Goal: Complete application form: Complete application form

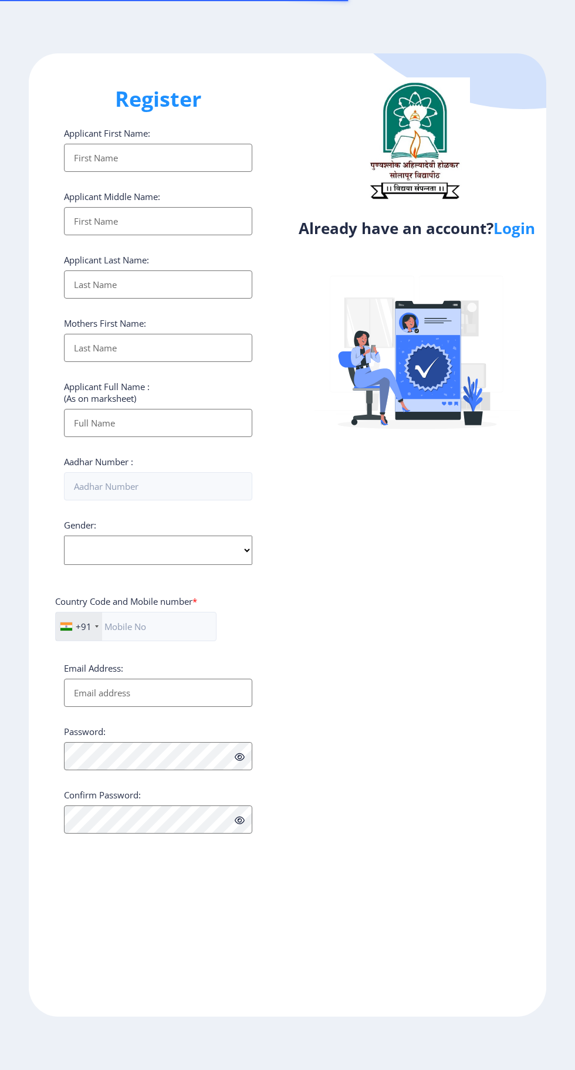
select select
click at [518, 235] on link "Login" at bounding box center [514, 228] width 42 height 21
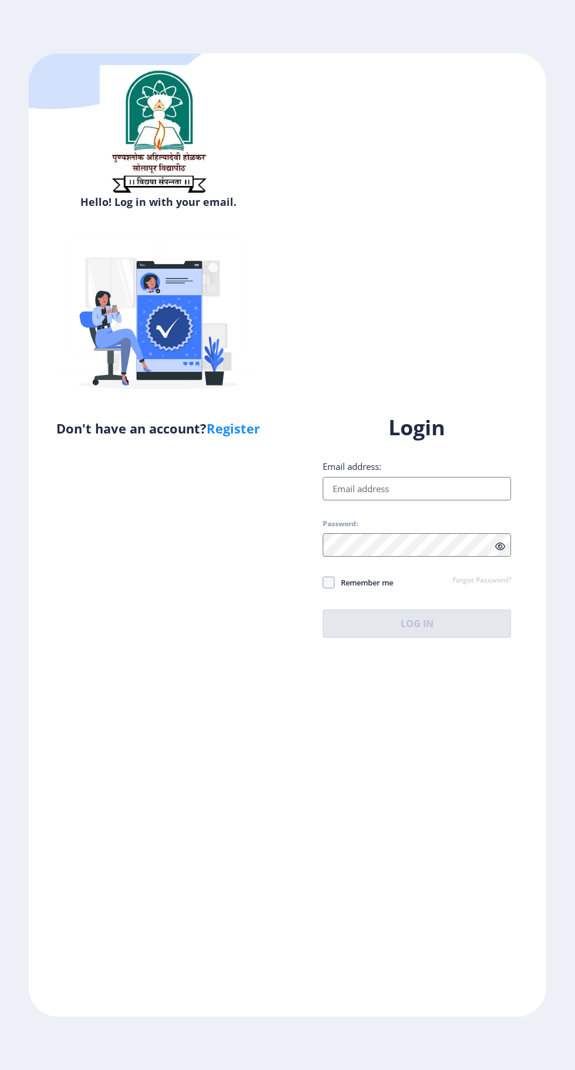
click at [416, 500] on input "Email address:" at bounding box center [417, 488] width 188 height 23
type input "[EMAIL_ADDRESS][DOMAIN_NAME]"
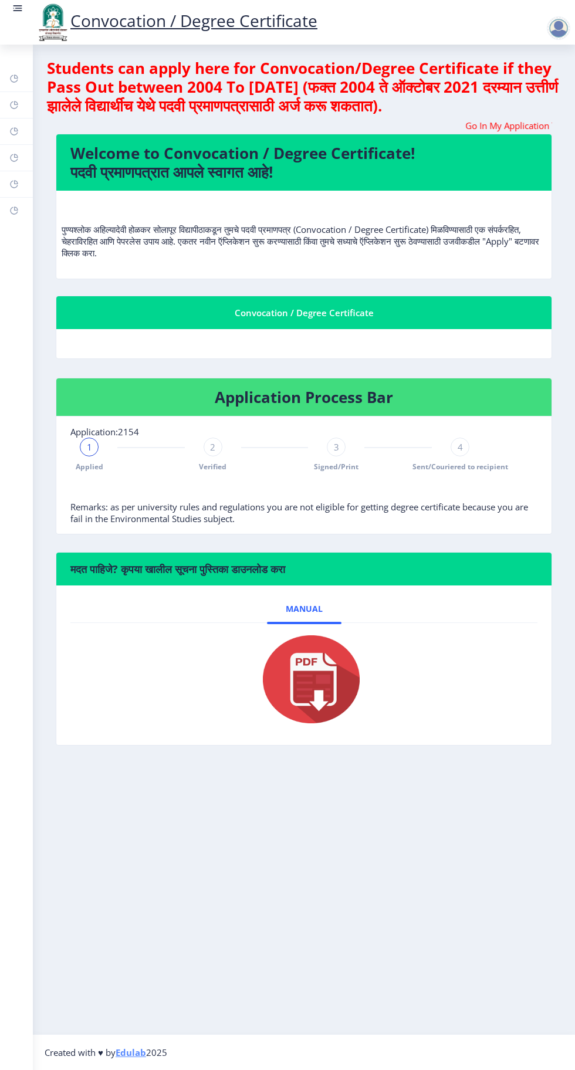
click at [19, 12] on rect at bounding box center [18, 8] width 12 height 12
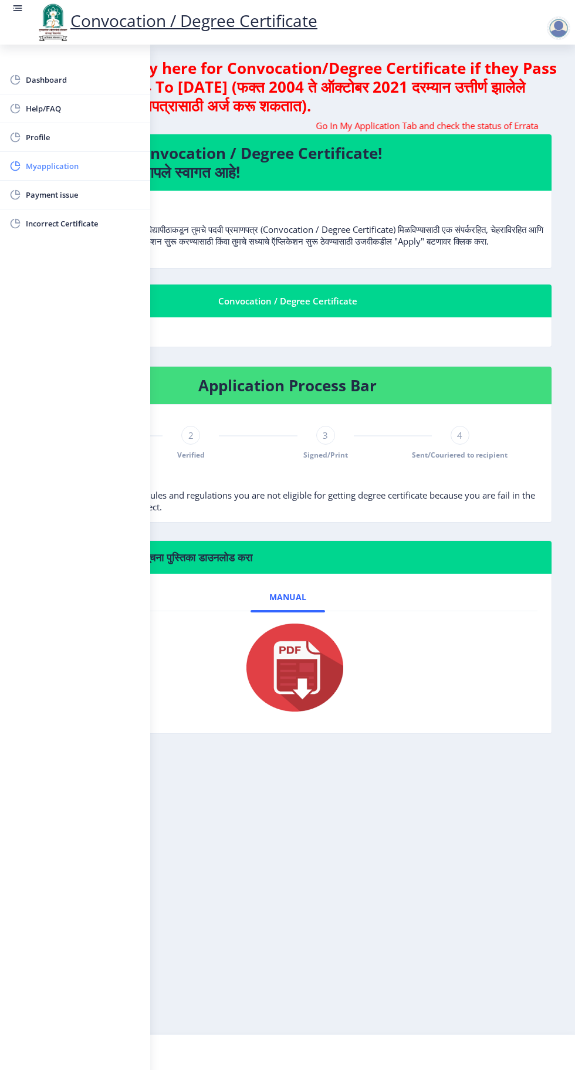
click at [76, 167] on span "Myapplication" at bounding box center [83, 166] width 115 height 14
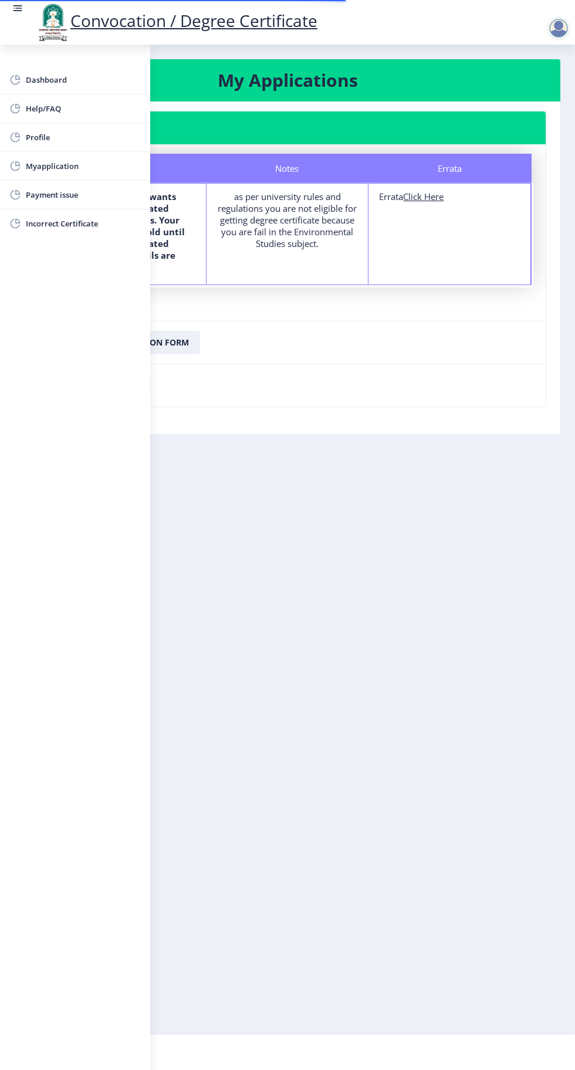
click at [421, 191] on u "Click Here" at bounding box center [423, 197] width 40 height 12
select select
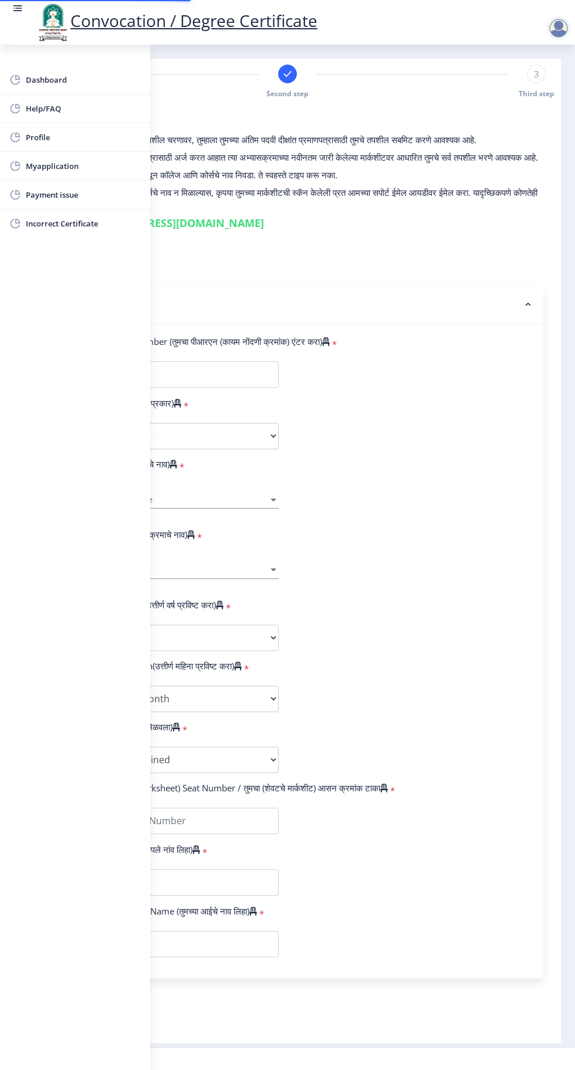
type input "2015032500073893"
select select "Regular"
select select "2018"
select select "April"
select select "Grade A"
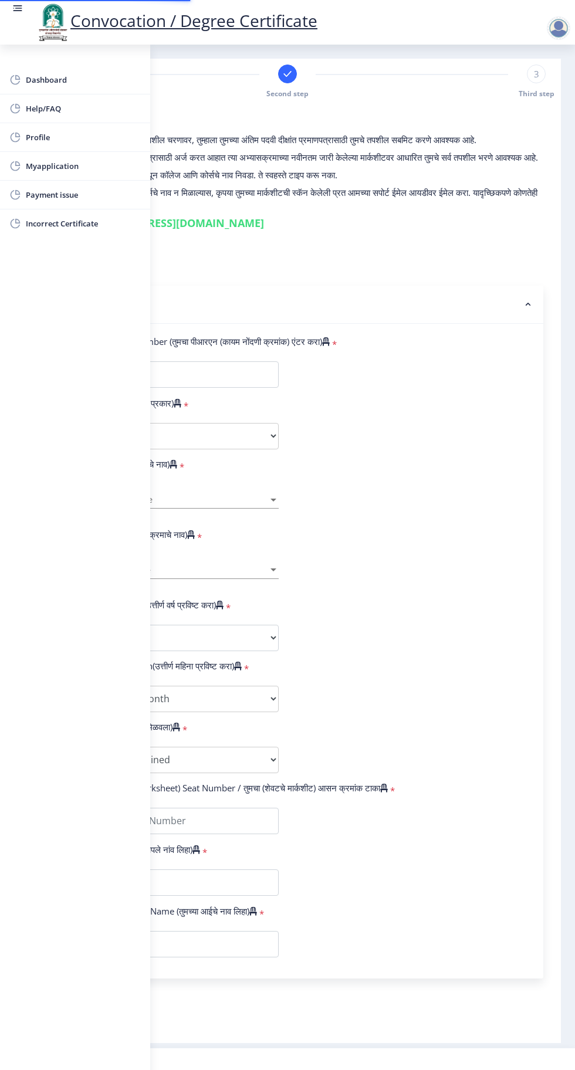
type input "185213"
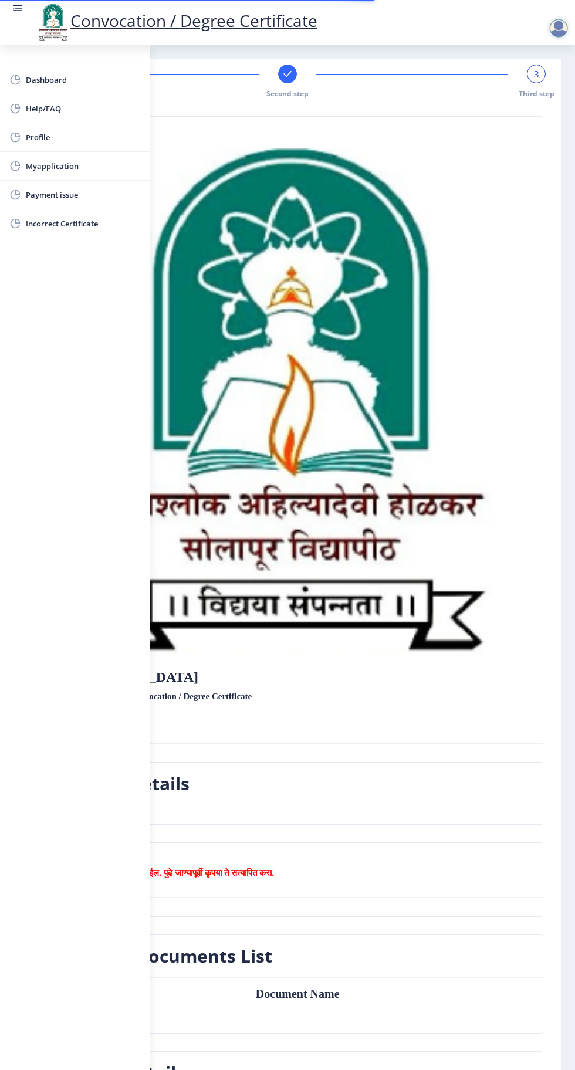
scroll to position [4, 0]
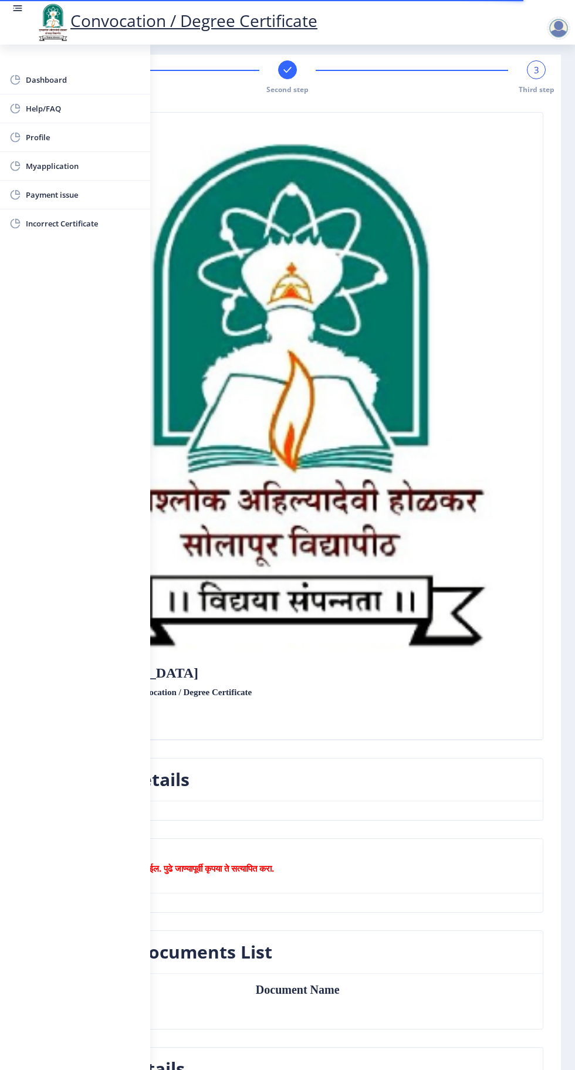
click at [17, 18] on link at bounding box center [18, 22] width 12 height 40
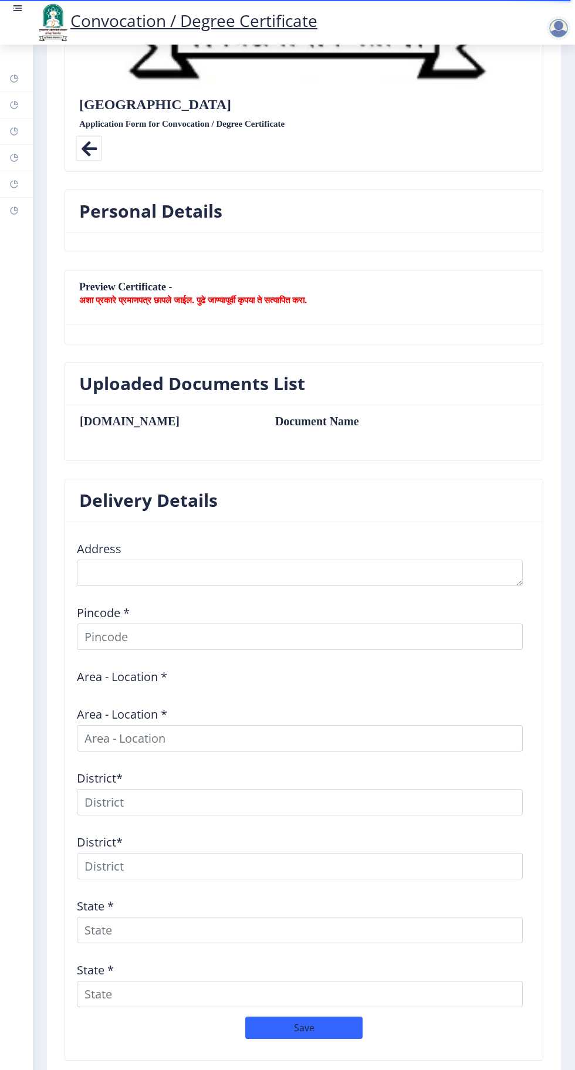
scroll to position [533, 0]
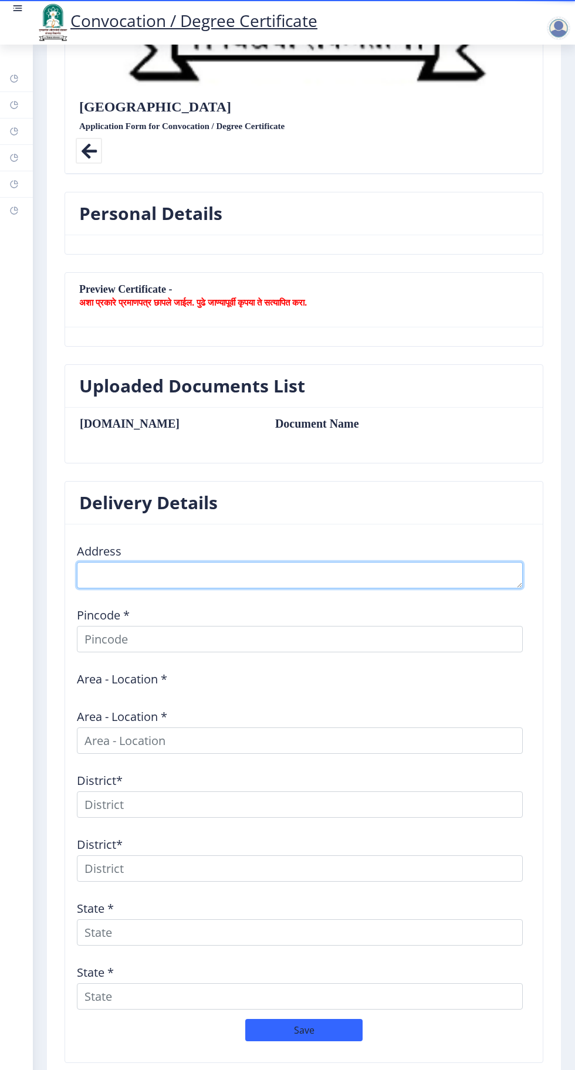
click at [236, 565] on textarea at bounding box center [300, 575] width 446 height 26
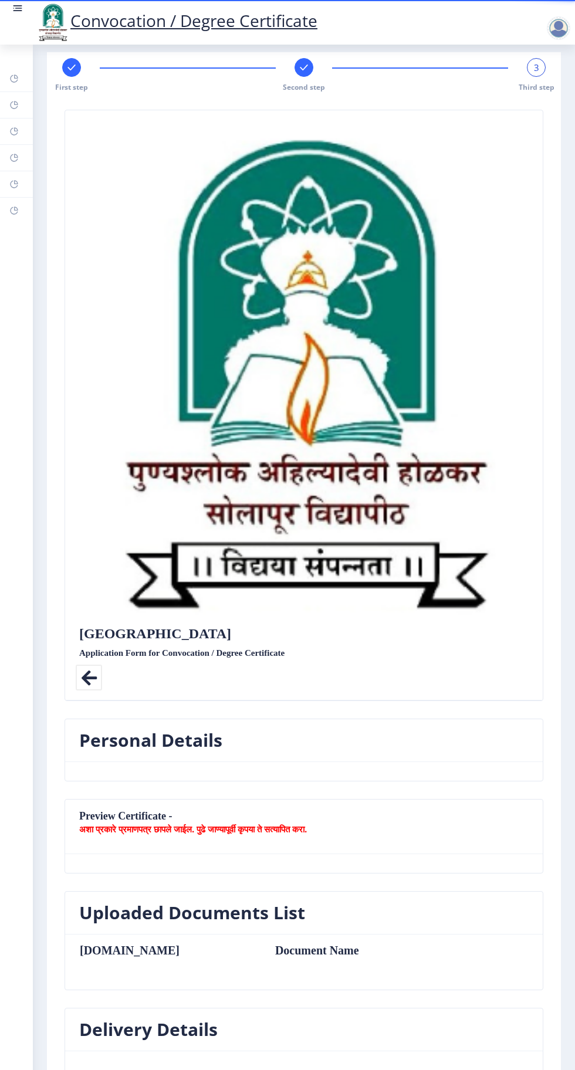
scroll to position [0, 0]
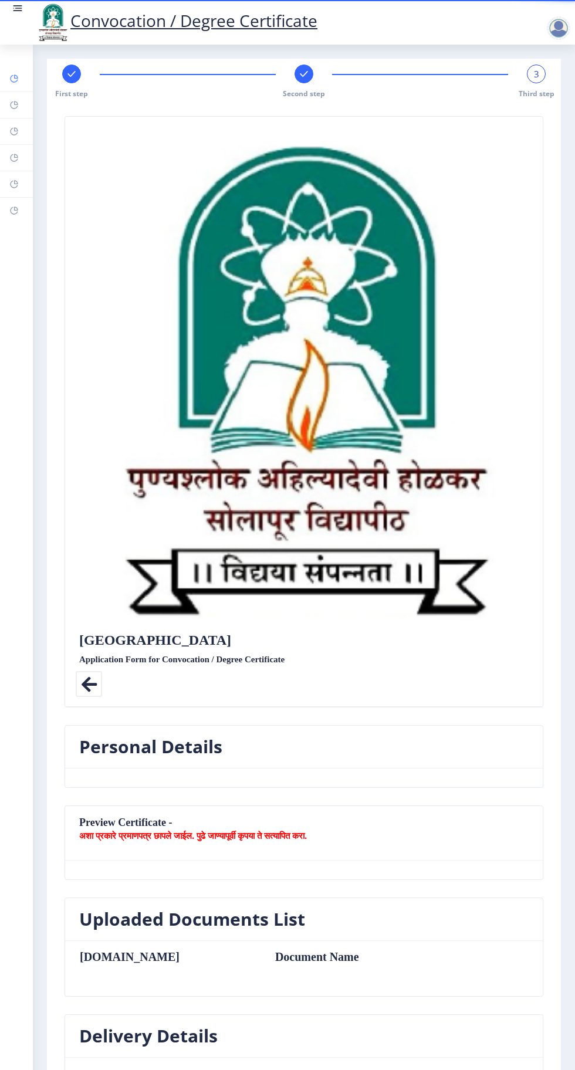
click at [15, 79] on rect at bounding box center [13, 78] width 9 height 9
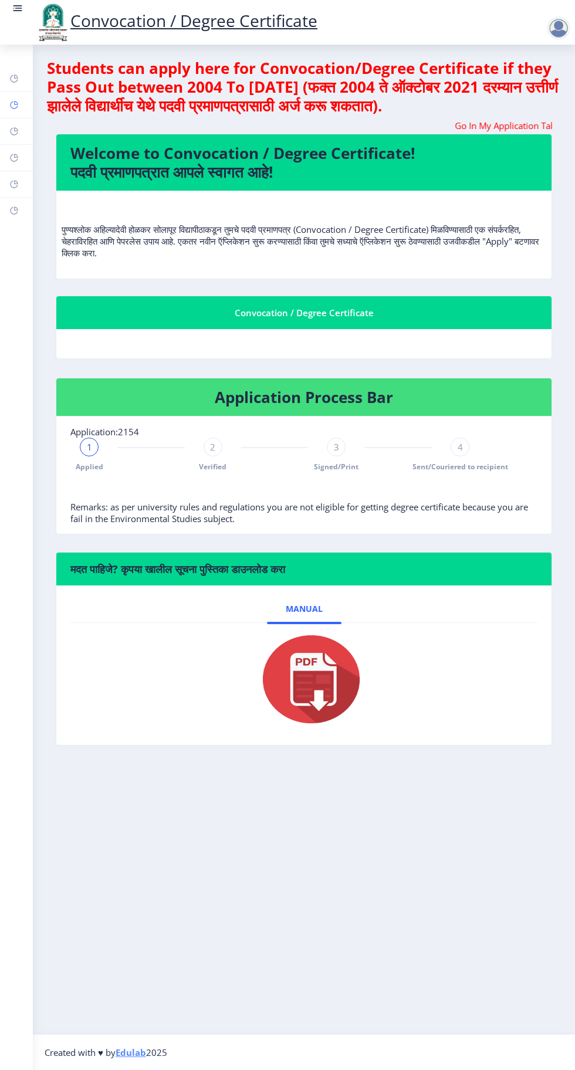
click at [13, 105] on rect at bounding box center [13, 104] width 9 height 9
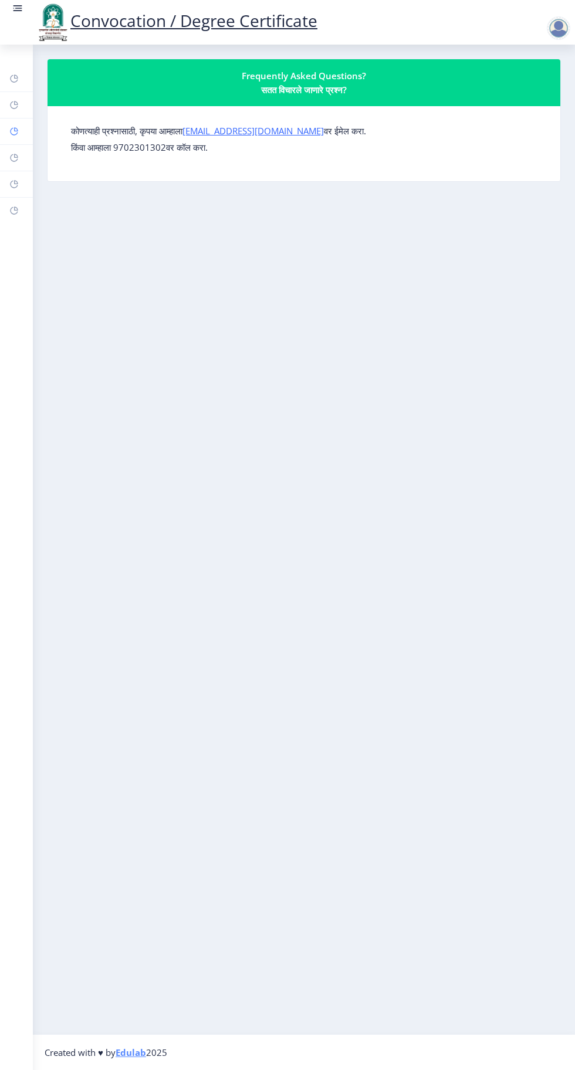
click at [14, 135] on rect at bounding box center [13, 131] width 9 height 9
select select
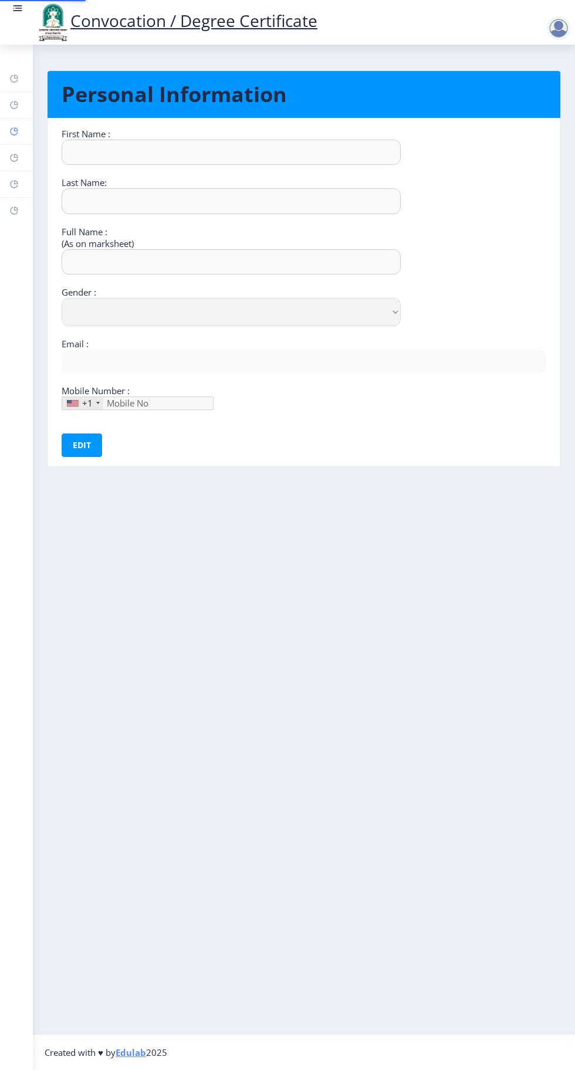
type input "Sandhyrani"
type input "Yalgonda"
type input "[PERSON_NAME]"
select select "[DEMOGRAPHIC_DATA]"
type input "[EMAIL_ADDRESS][DOMAIN_NAME]"
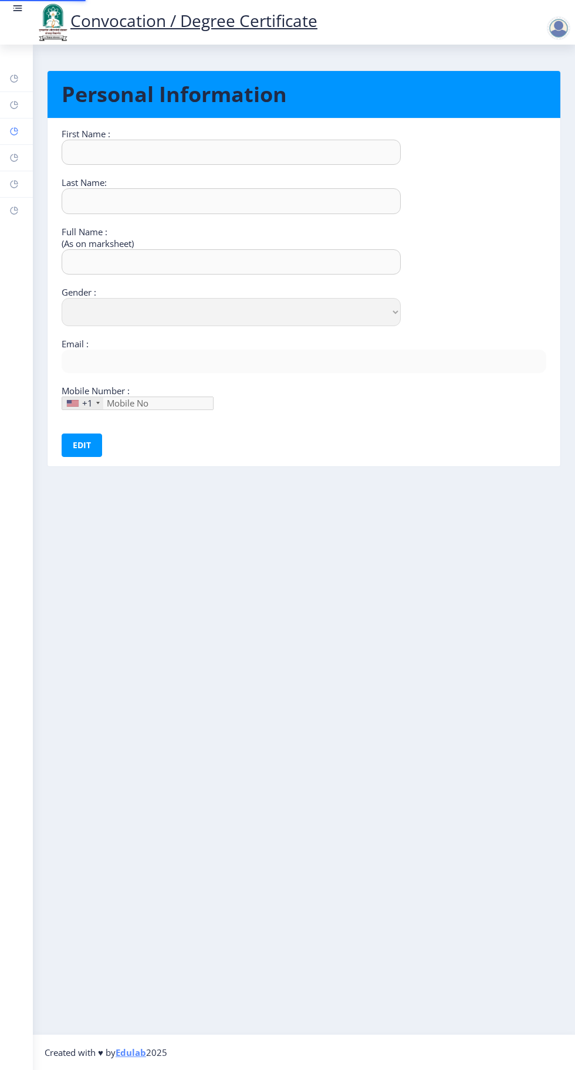
type input "9049773177"
click at [82, 400] on div "+1" at bounding box center [87, 403] width 11 height 12
click at [91, 406] on div "+1" at bounding box center [87, 403] width 11 height 12
click at [80, 397] on div "+1" at bounding box center [82, 403] width 41 height 12
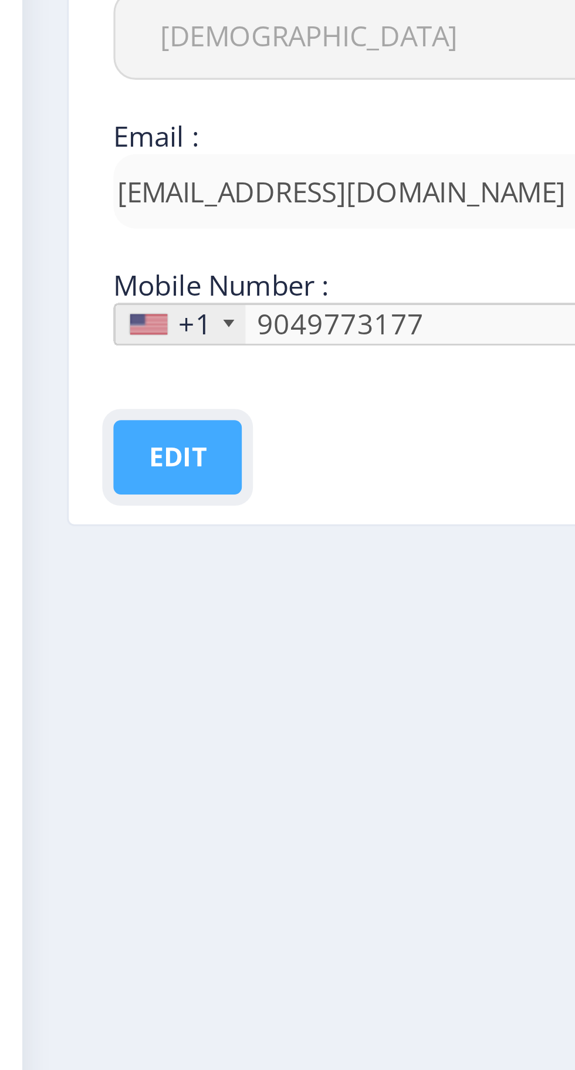
click at [84, 440] on button "Edit" at bounding box center [82, 444] width 40 height 23
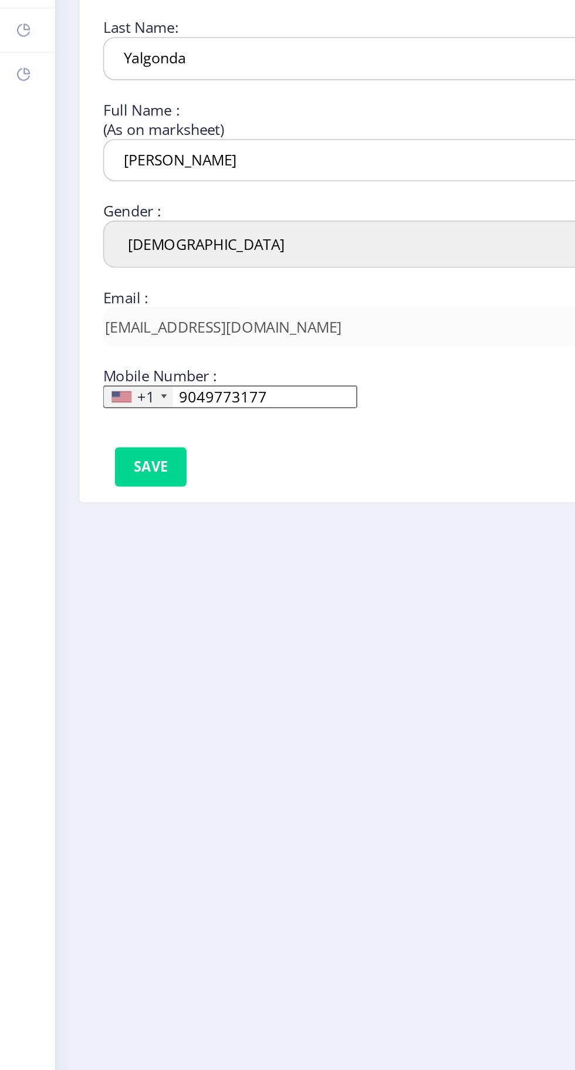
click at [85, 401] on div "+1" at bounding box center [87, 403] width 11 height 12
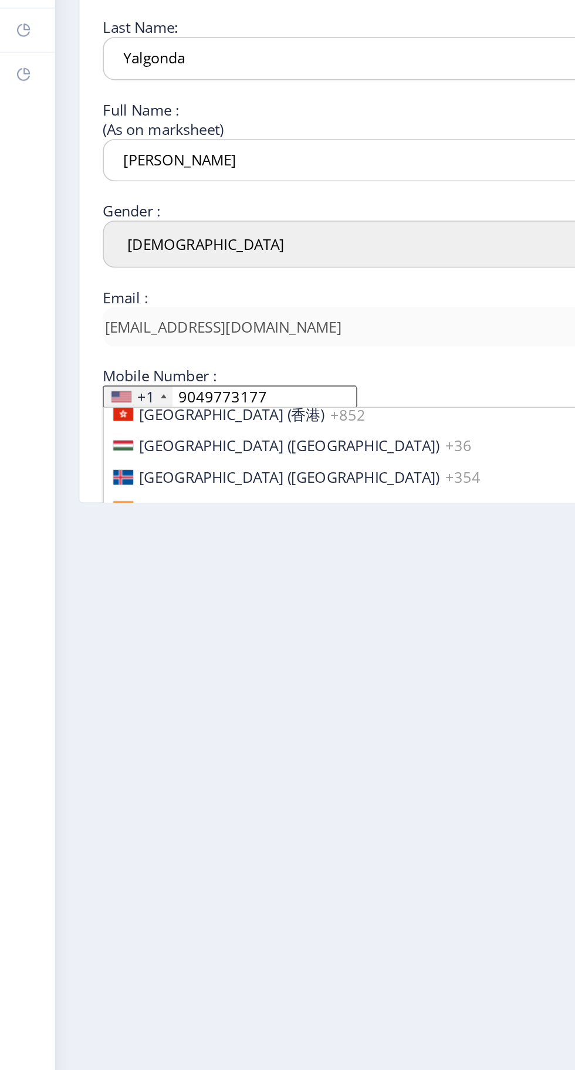
scroll to position [1812, 0]
click at [116, 465] on span "[GEOGRAPHIC_DATA] ([GEOGRAPHIC_DATA])" at bounding box center [172, 471] width 179 height 12
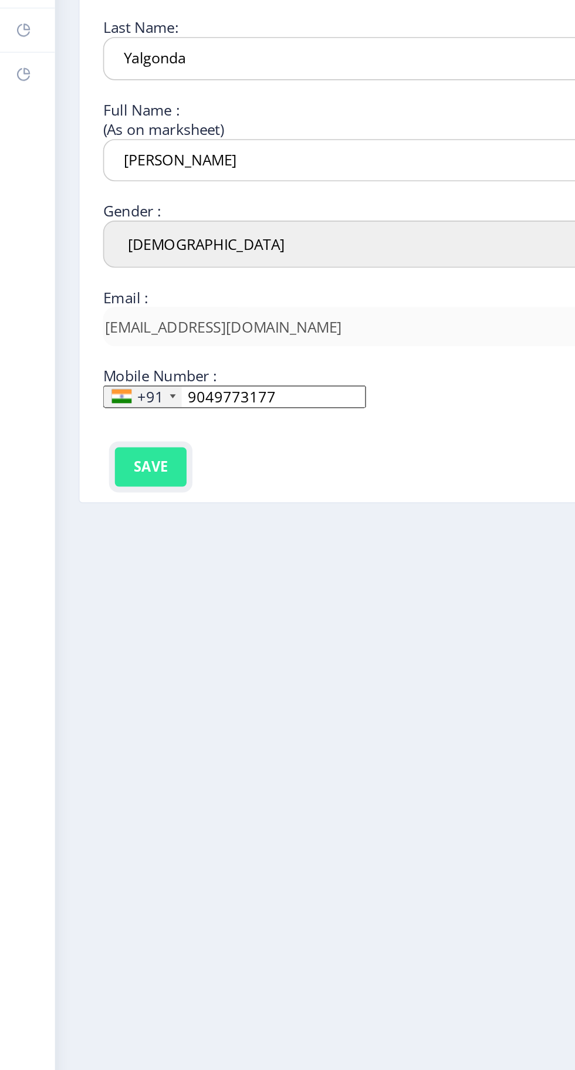
click at [92, 442] on button "Save" at bounding box center [90, 444] width 43 height 23
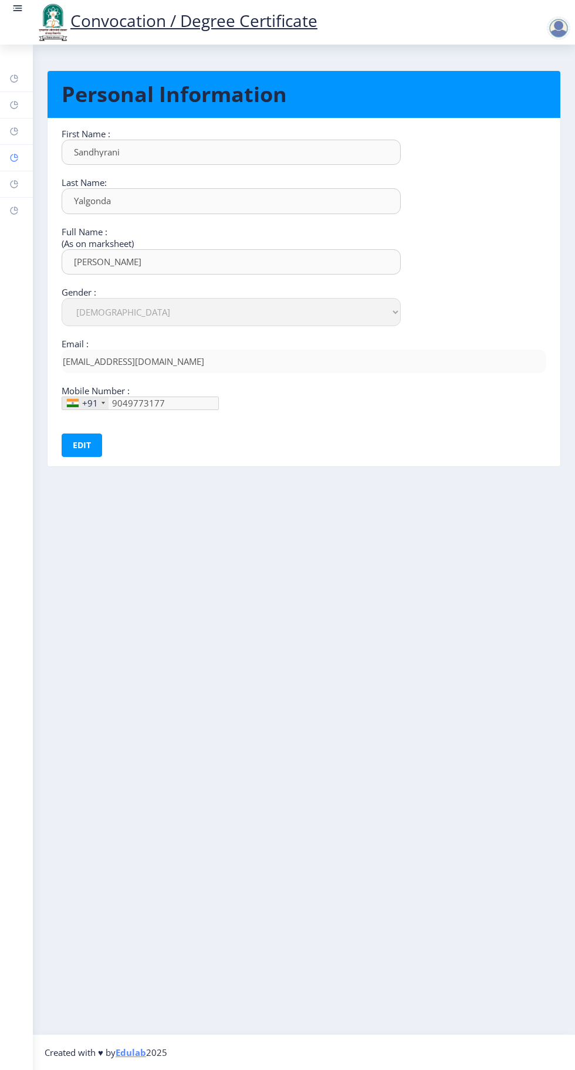
click at [15, 157] on icon at bounding box center [16, 156] width 4 height 4
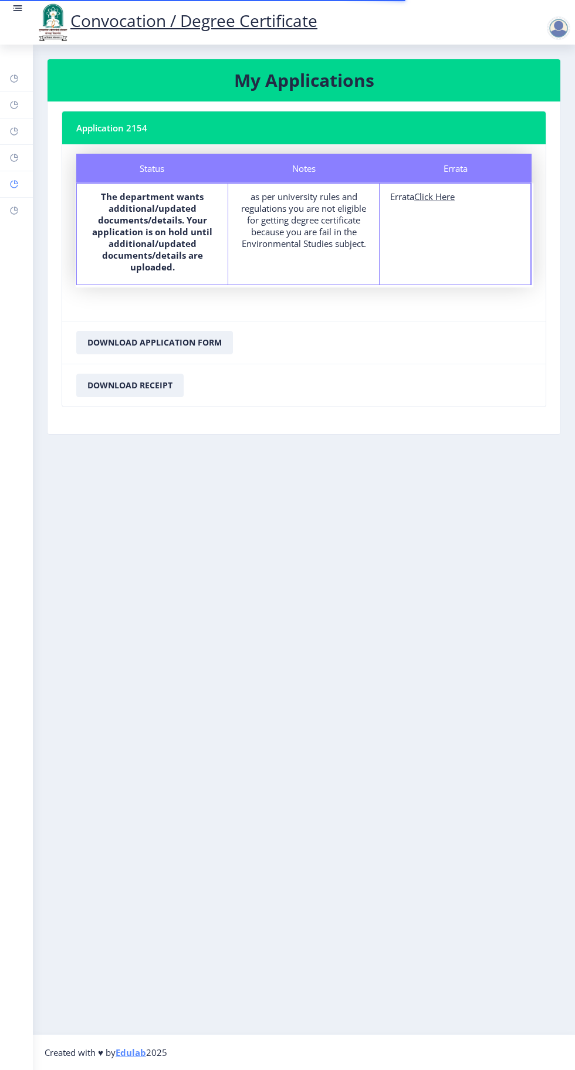
click at [12, 186] on icon at bounding box center [14, 185] width 8 height 8
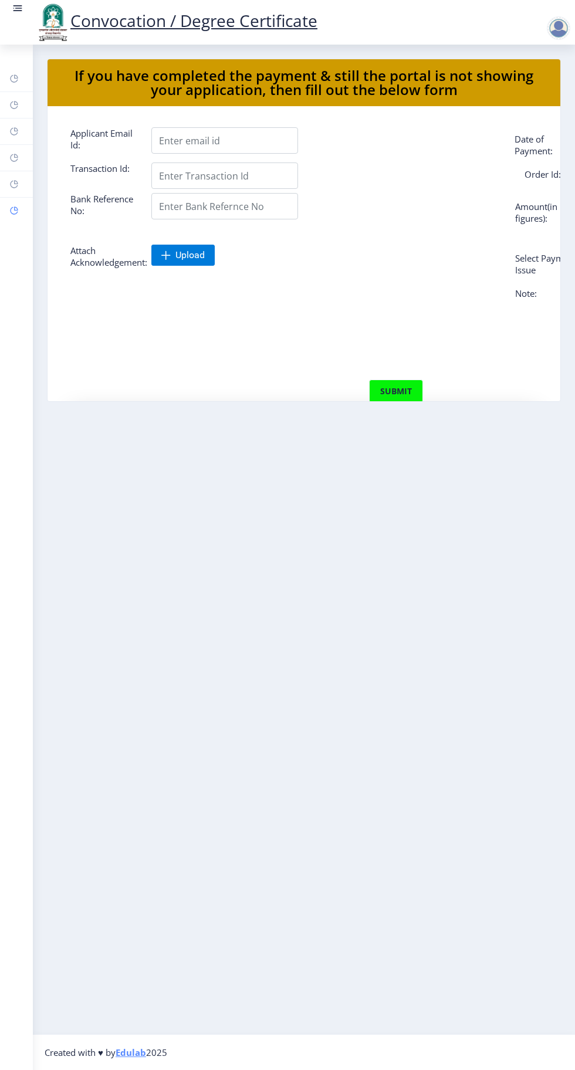
click at [15, 210] on rect at bounding box center [13, 210] width 9 height 9
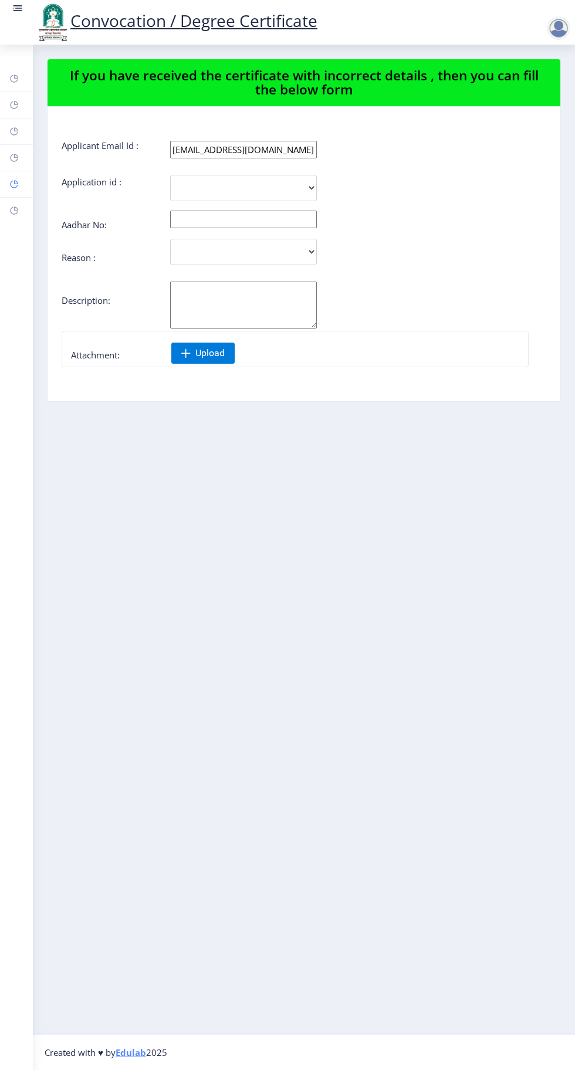
click at [13, 184] on rect at bounding box center [13, 183] width 9 height 9
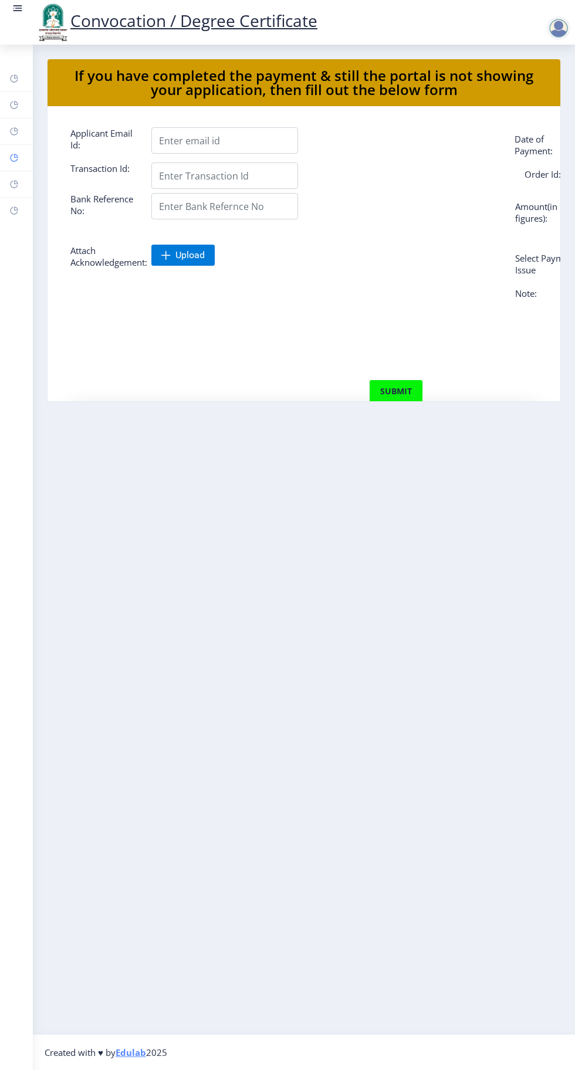
click at [14, 157] on rect at bounding box center [13, 157] width 9 height 9
